Goal: Information Seeking & Learning: Learn about a topic

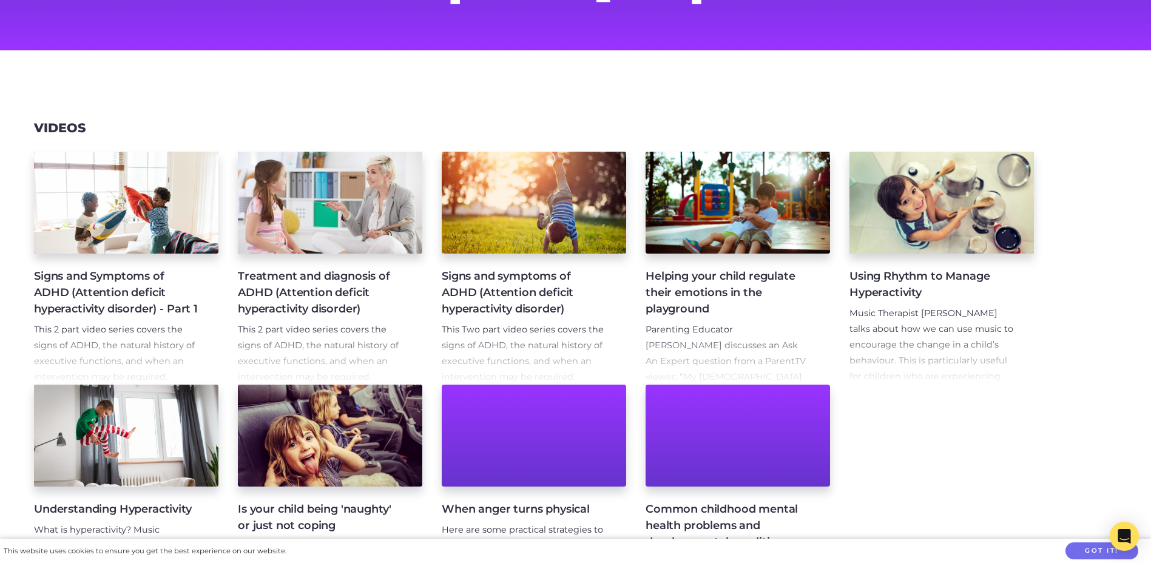
scroll to position [121, 0]
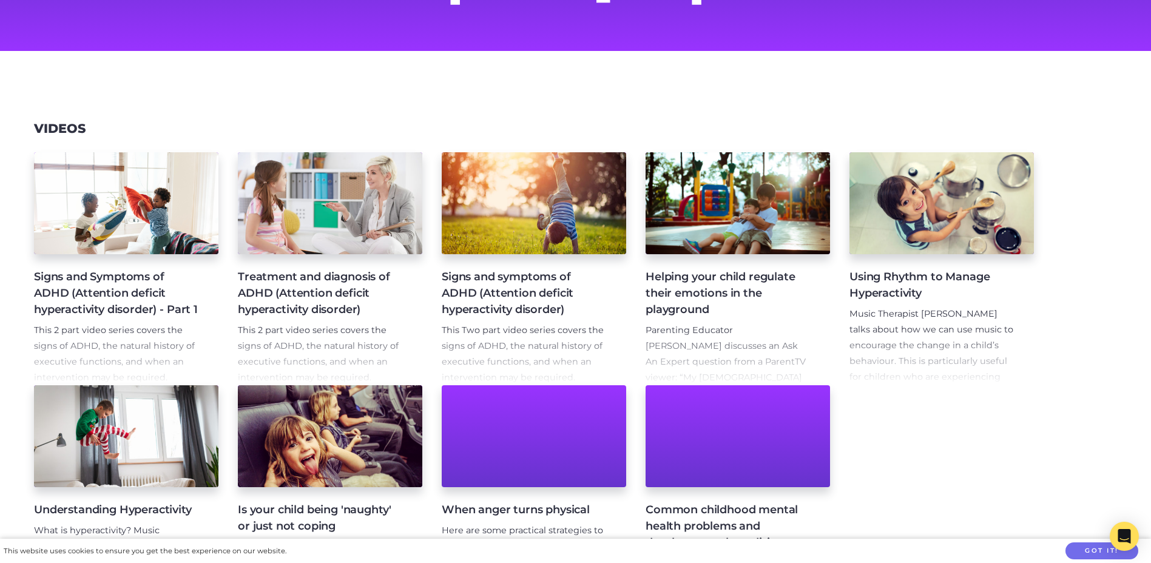
click at [134, 300] on h4 "Signs and Symptoms of ADHD (Attention deficit hyperactivity disorder) - Part 1" at bounding box center [116, 293] width 165 height 49
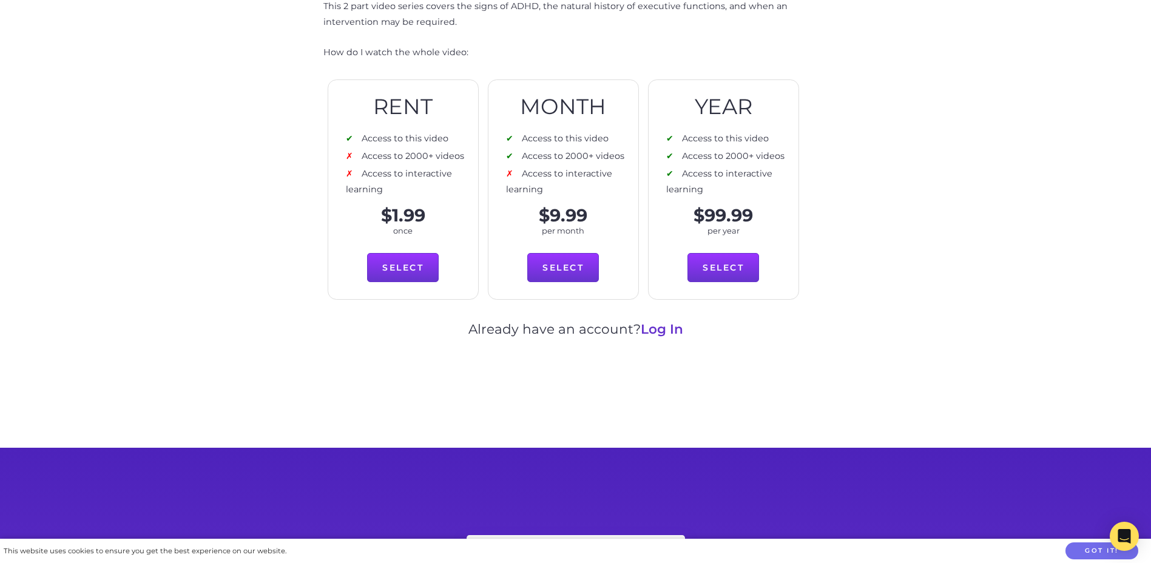
scroll to position [546, 0]
